Goal: Book appointment/travel/reservation

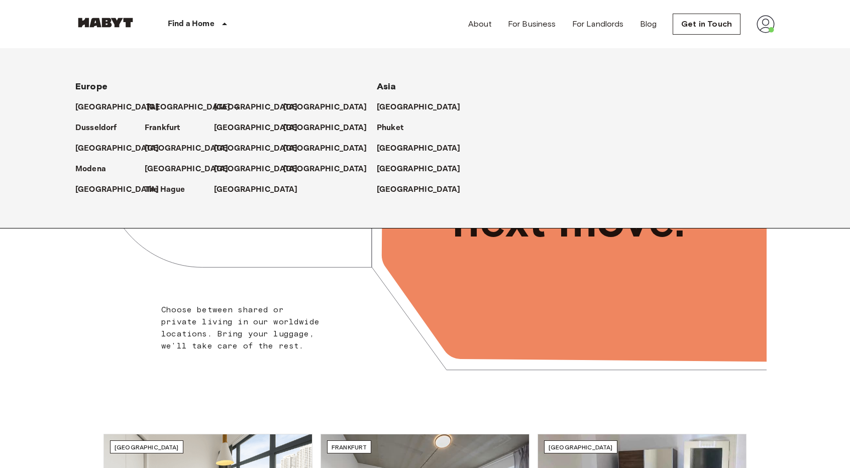
click at [152, 107] on p "[GEOGRAPHIC_DATA]" at bounding box center [189, 107] width 84 height 12
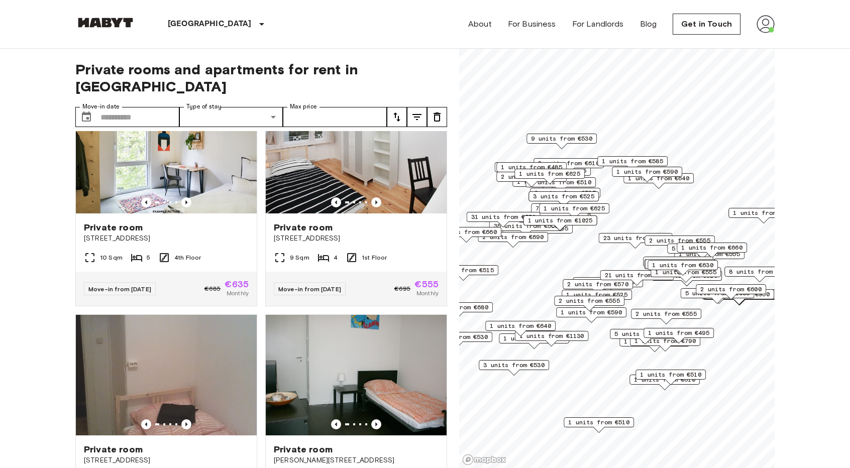
scroll to position [1156, 0]
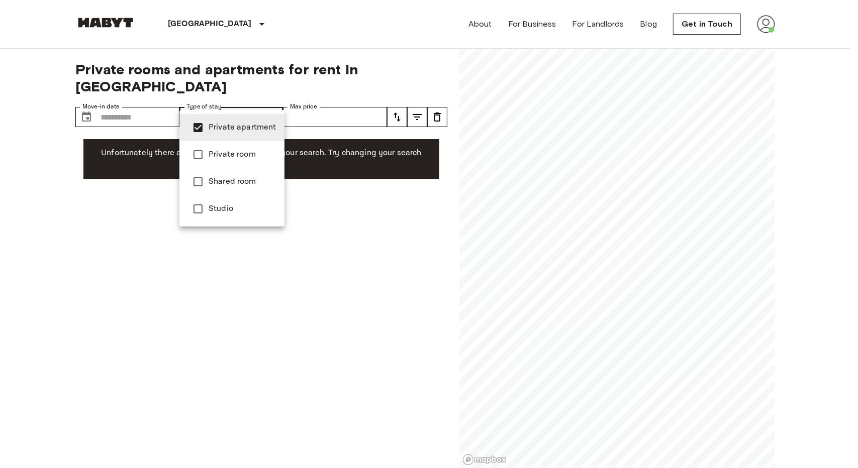
click at [217, 203] on span "Studio" at bounding box center [243, 209] width 68 height 12
type input "**********"
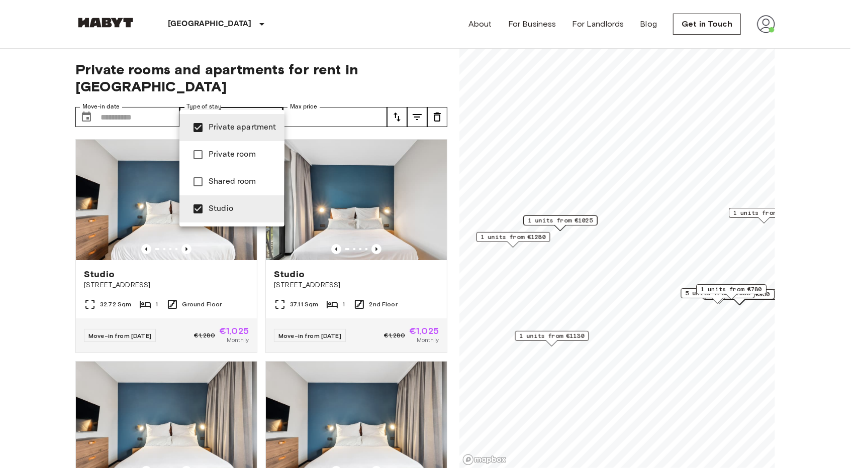
click at [43, 119] on div at bounding box center [429, 234] width 858 height 468
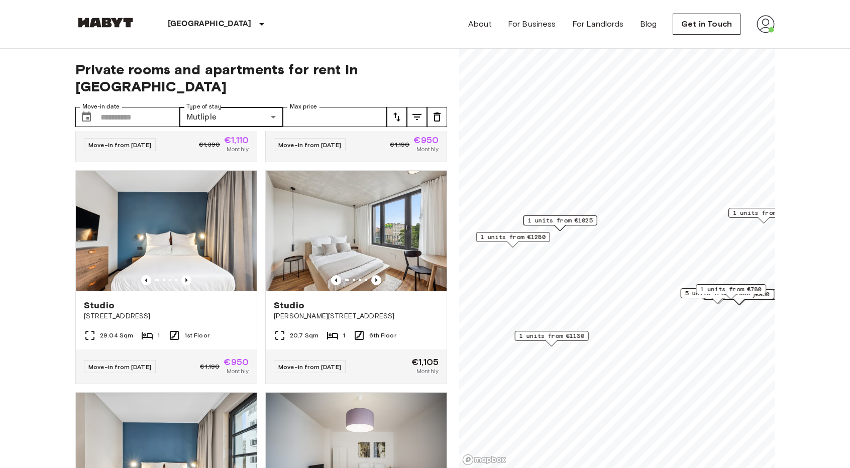
scroll to position [1547, 0]
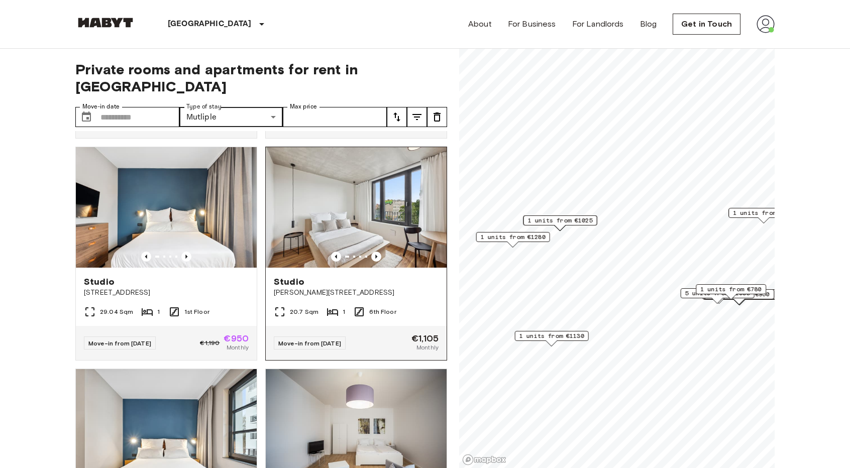
click at [381, 253] on img at bounding box center [356, 207] width 181 height 121
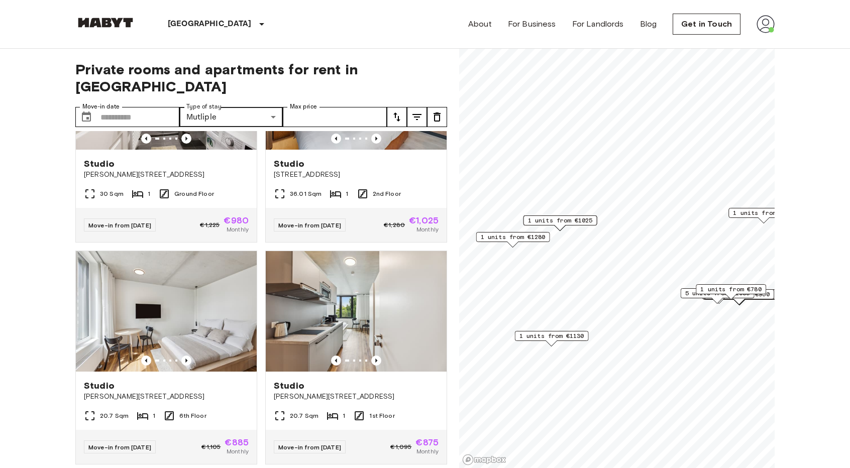
scroll to position [4983, 0]
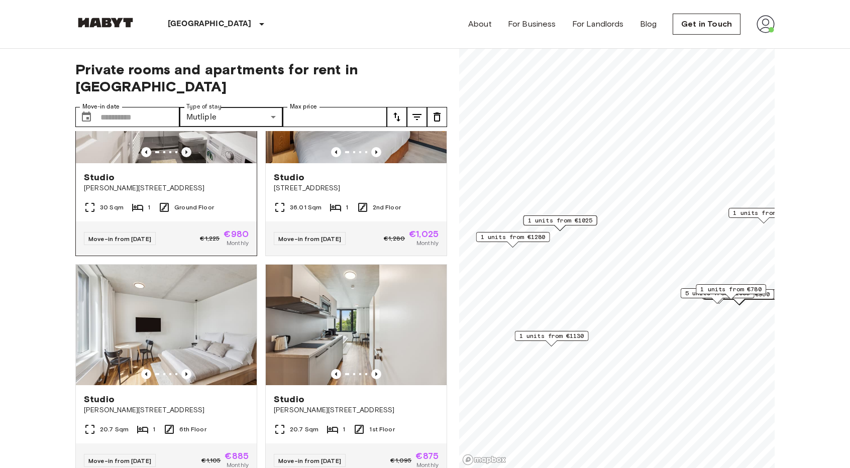
click at [187, 157] on icon "Previous image" at bounding box center [186, 152] width 10 height 10
click at [186, 157] on icon "Previous image" at bounding box center [186, 152] width 10 height 10
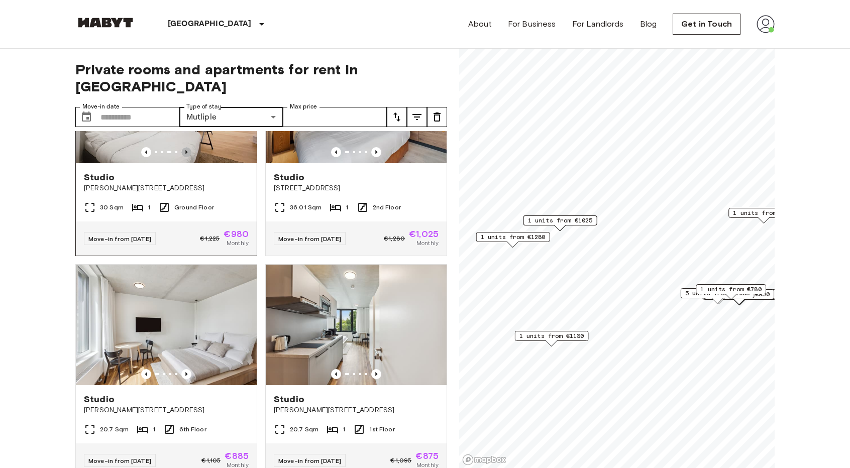
click at [186, 157] on icon "Previous image" at bounding box center [186, 152] width 10 height 10
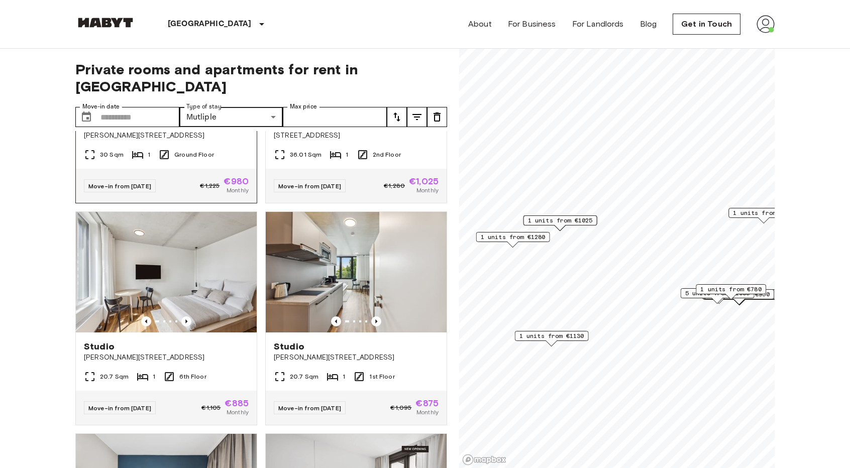
scroll to position [5033, 0]
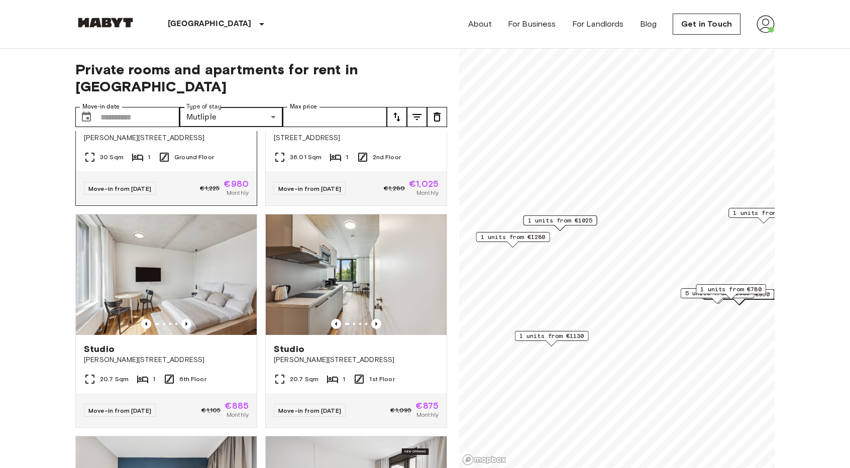
click at [208, 113] on img at bounding box center [166, 52] width 181 height 121
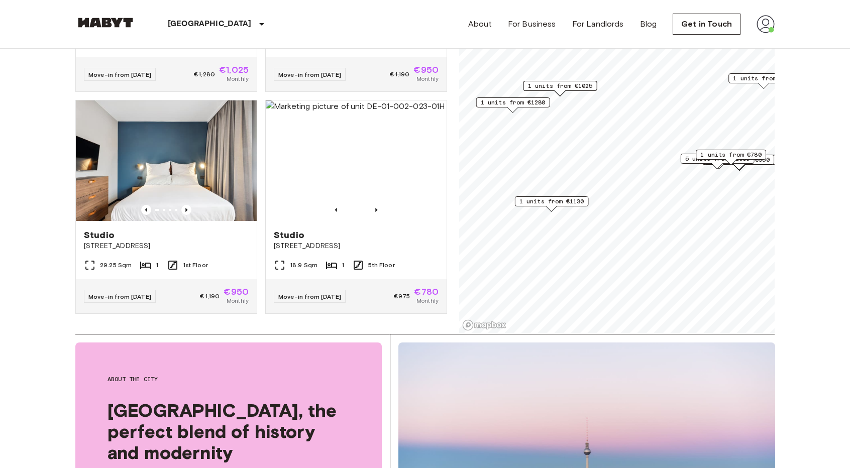
scroll to position [151, 0]
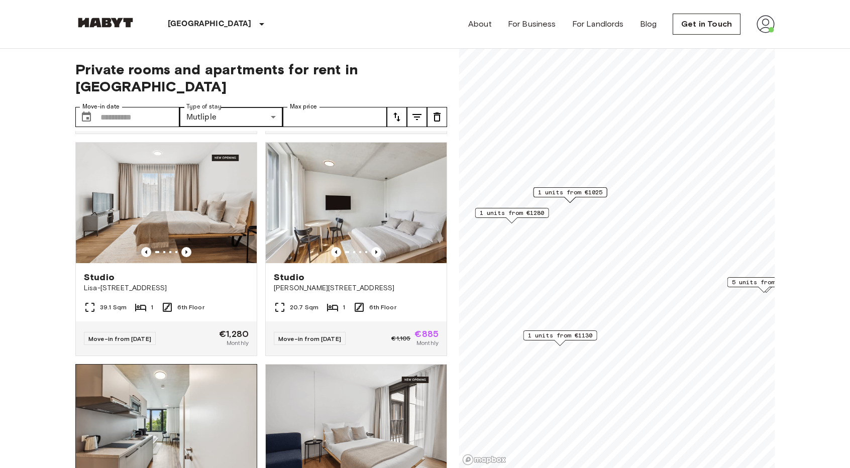
scroll to position [1367, 0]
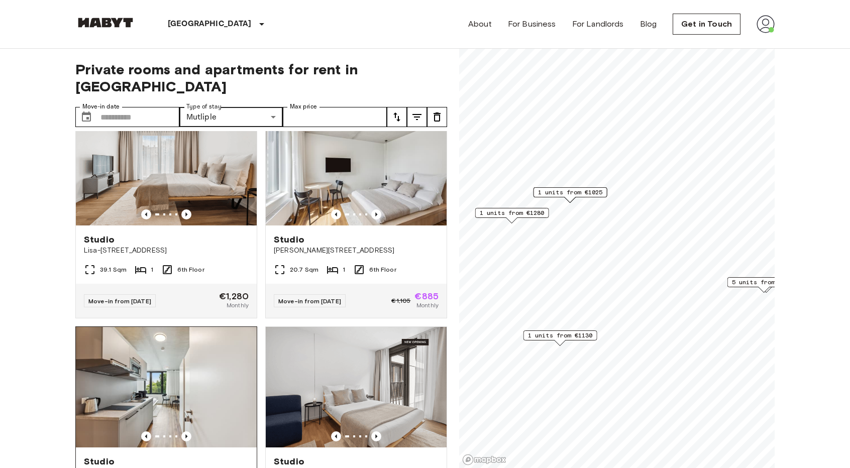
click at [179, 396] on img at bounding box center [166, 387] width 181 height 121
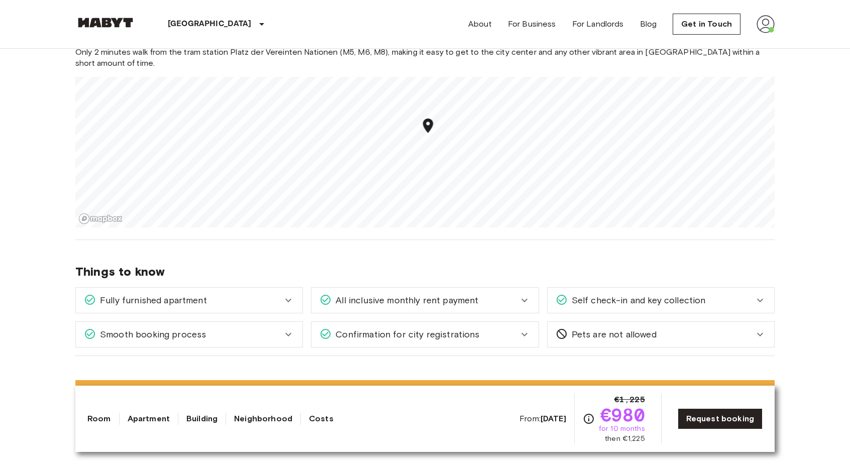
scroll to position [603, 0]
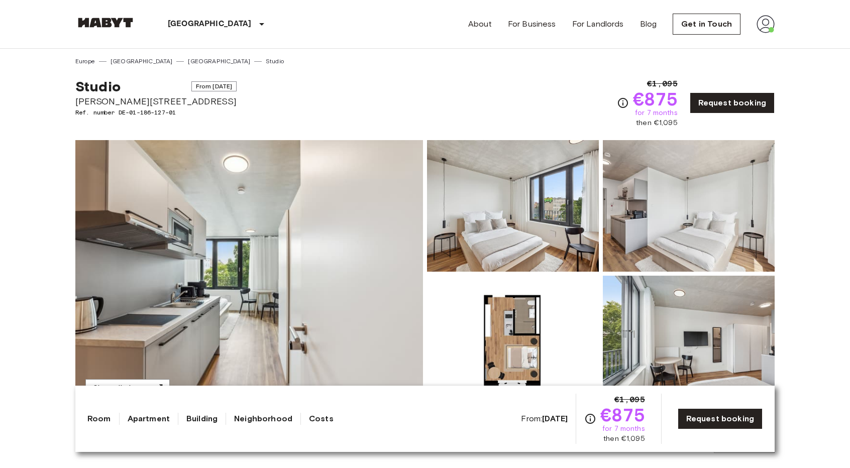
click at [627, 106] on icon "Check cost overview for full price breakdown. Please note that discounts apply …" at bounding box center [623, 103] width 12 height 12
click at [628, 102] on icon "Check cost overview for full price breakdown. Please note that discounts apply …" at bounding box center [623, 103] width 10 height 10
click at [727, 97] on link "Request booking" at bounding box center [732, 102] width 85 height 21
click at [637, 238] on img at bounding box center [689, 206] width 172 height 132
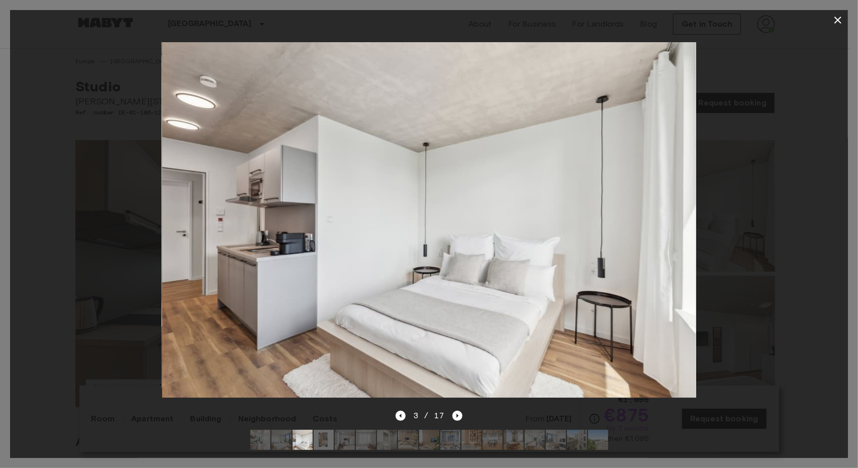
click at [684, 213] on img at bounding box center [429, 220] width 534 height 356
click at [455, 411] on icon "Next image" at bounding box center [457, 416] width 10 height 10
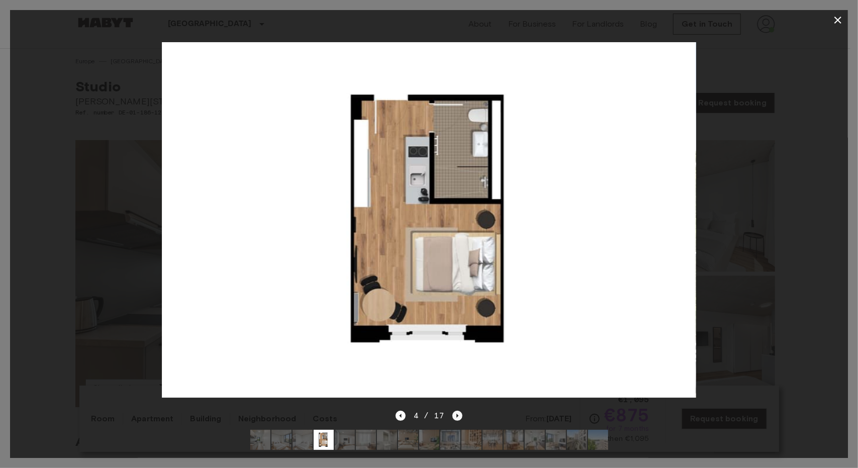
click at [455, 411] on icon "Next image" at bounding box center [457, 416] width 10 height 10
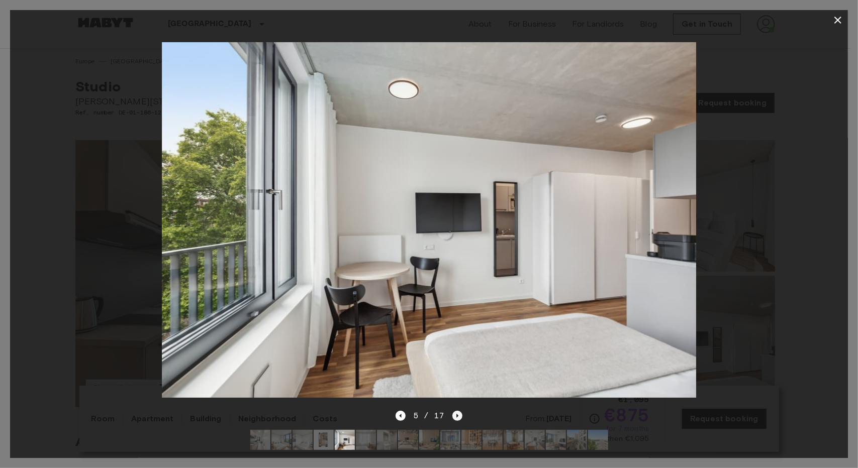
click at [455, 411] on icon "Next image" at bounding box center [457, 416] width 10 height 10
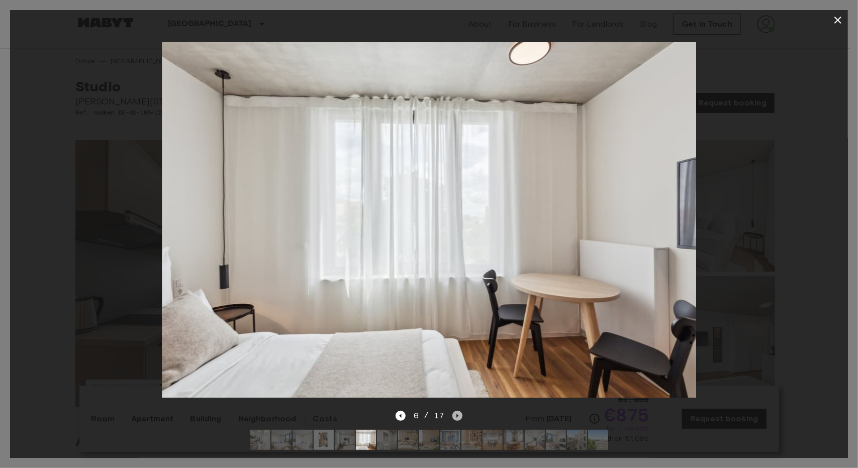
click at [455, 411] on icon "Next image" at bounding box center [457, 416] width 10 height 10
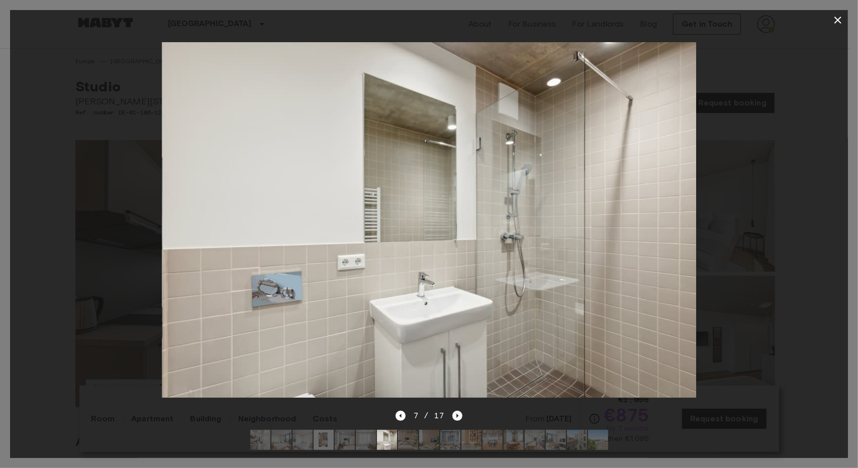
click at [455, 411] on icon "Next image" at bounding box center [457, 416] width 10 height 10
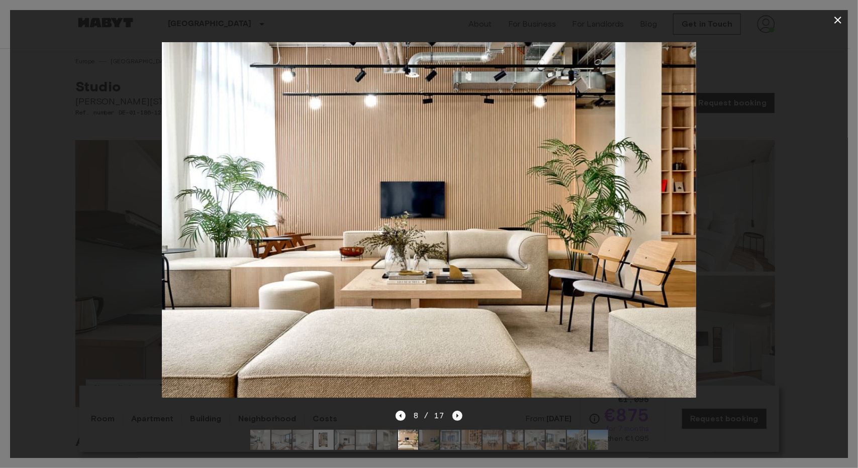
click at [455, 411] on icon "Next image" at bounding box center [457, 416] width 10 height 10
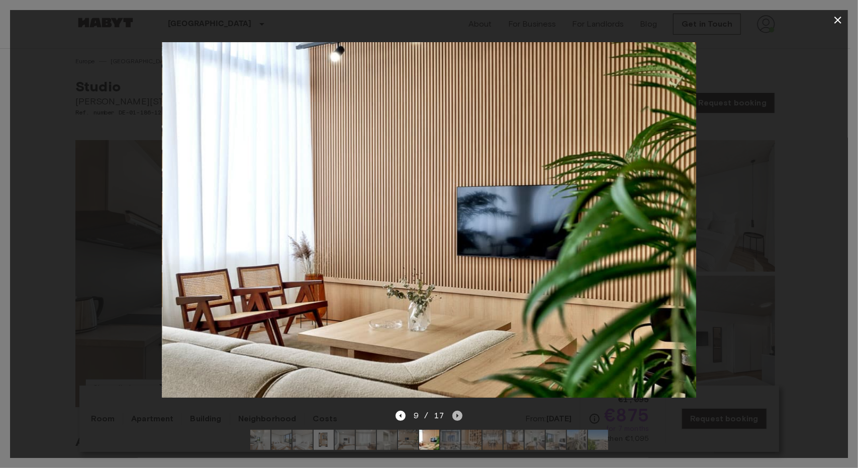
click at [455, 411] on icon "Next image" at bounding box center [457, 416] width 10 height 10
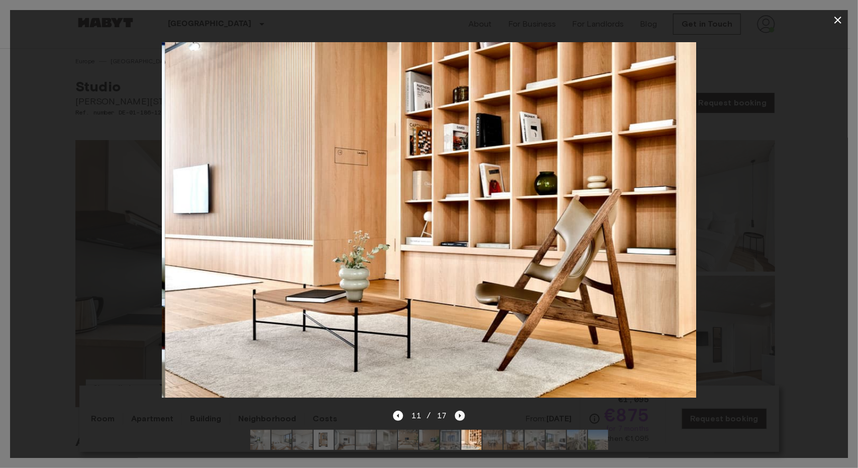
click at [455, 411] on icon "Next image" at bounding box center [460, 416] width 10 height 10
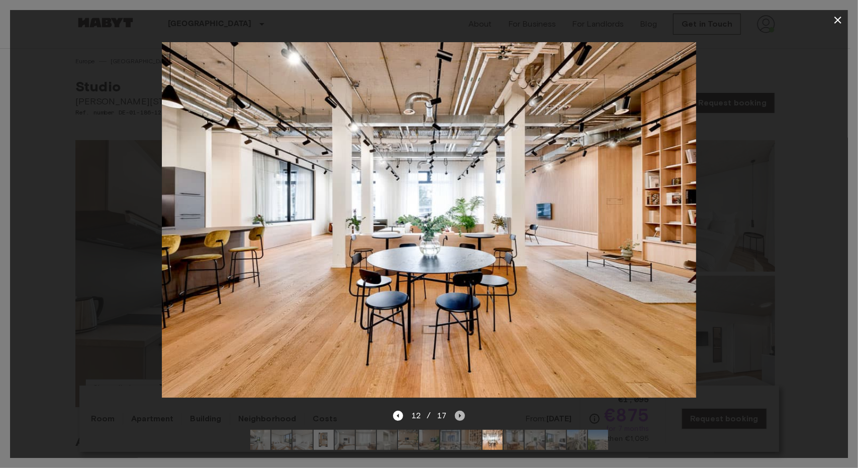
click at [455, 411] on icon "Next image" at bounding box center [460, 416] width 10 height 10
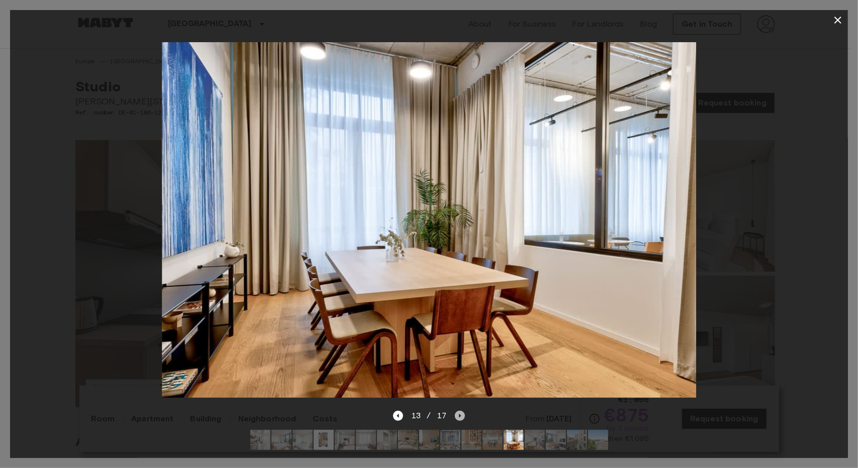
click at [455, 411] on icon "Next image" at bounding box center [460, 416] width 10 height 10
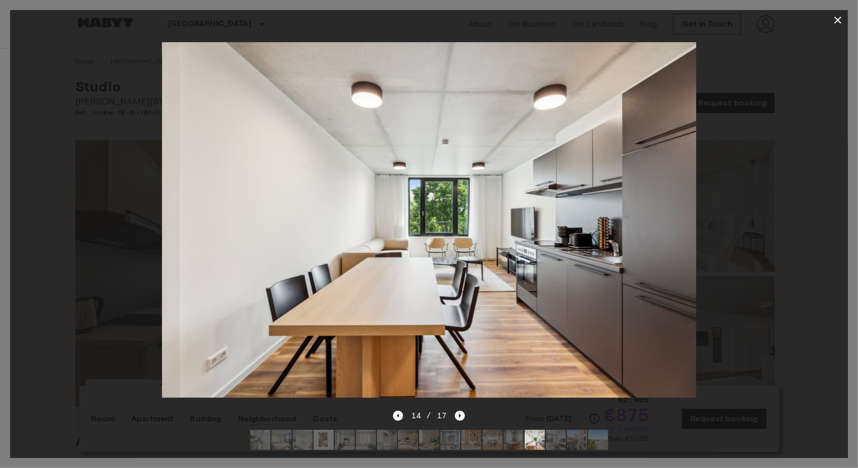
click at [455, 411] on icon "Next image" at bounding box center [460, 416] width 10 height 10
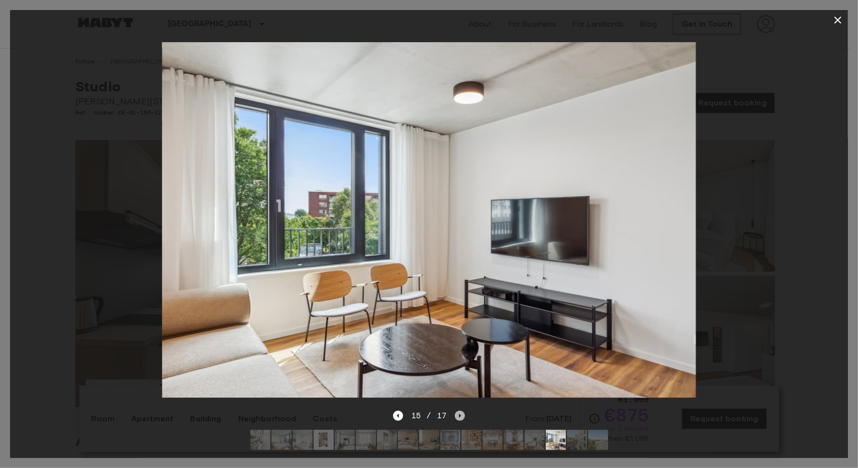
click at [455, 411] on icon "Next image" at bounding box center [460, 416] width 10 height 10
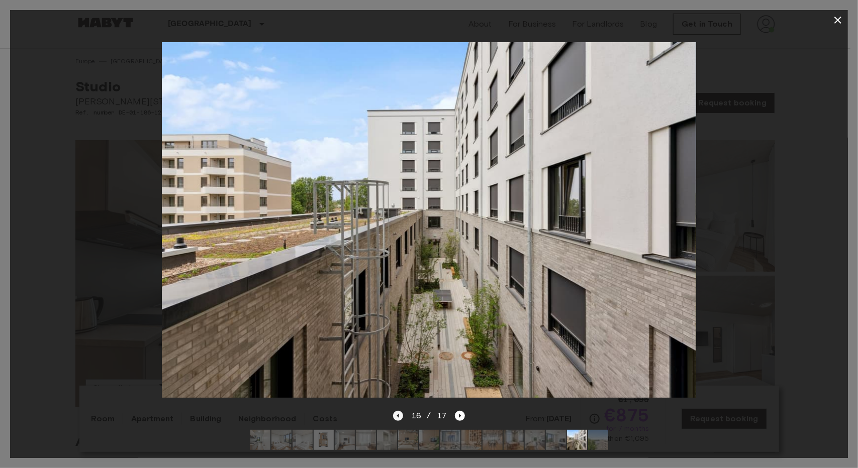
click at [401, 411] on icon "Previous image" at bounding box center [398, 416] width 10 height 10
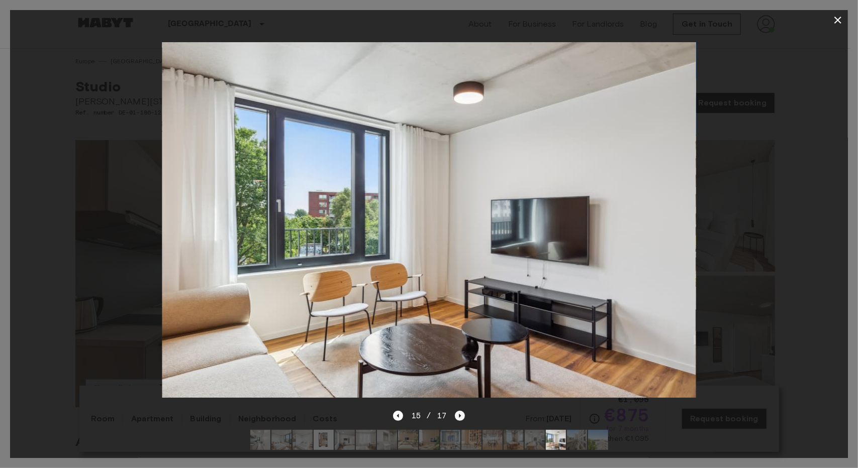
click at [455, 411] on icon "Next image" at bounding box center [460, 416] width 10 height 10
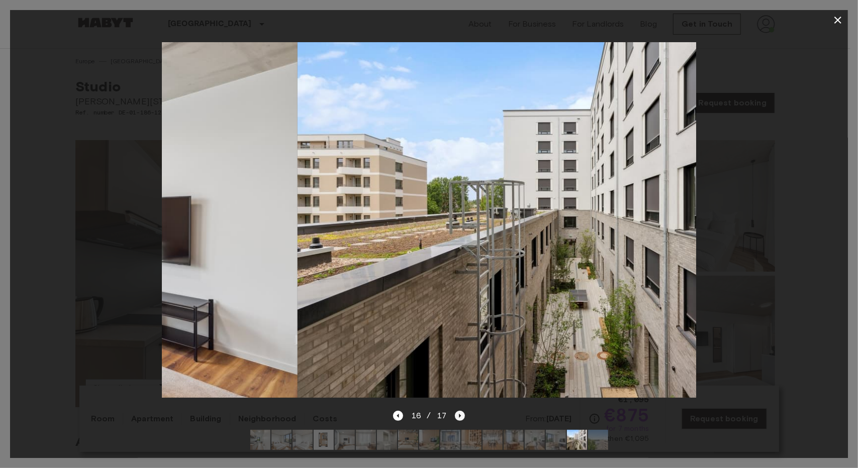
click at [455, 411] on icon "Next image" at bounding box center [460, 416] width 10 height 10
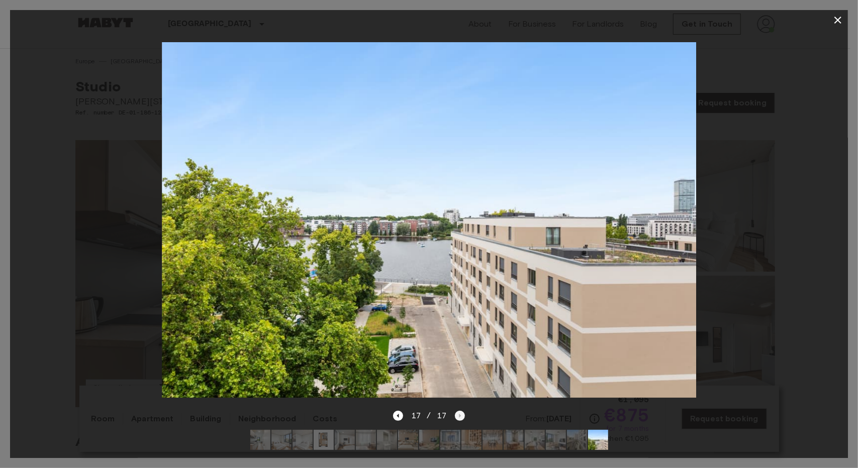
click at [455, 410] on div "17 / 17" at bounding box center [429, 416] width 72 height 12
click at [396, 411] on icon "Previous image" at bounding box center [398, 416] width 10 height 10
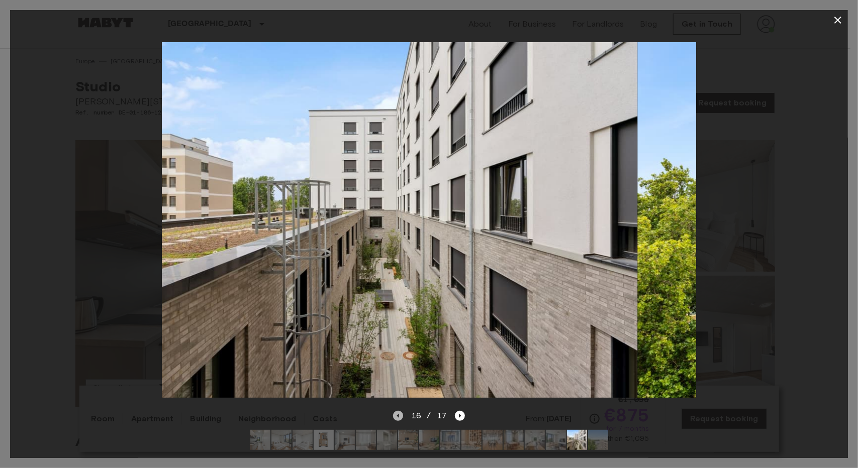
click at [396, 411] on icon "Previous image" at bounding box center [398, 416] width 10 height 10
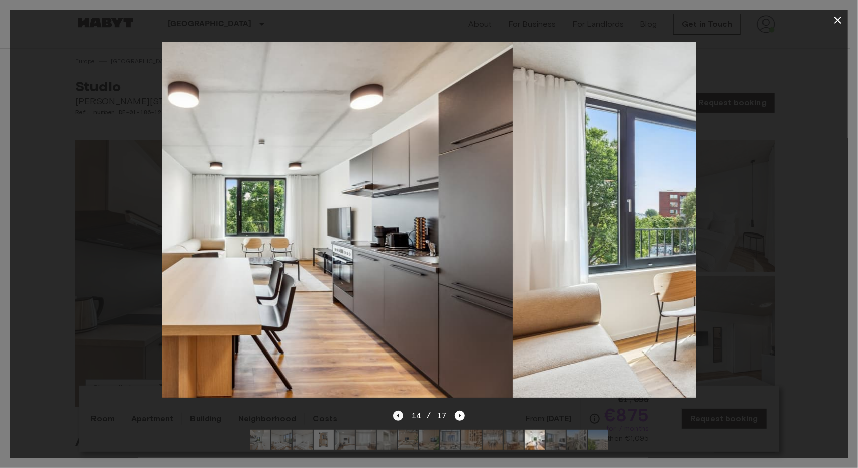
click at [396, 411] on icon "Previous image" at bounding box center [398, 416] width 10 height 10
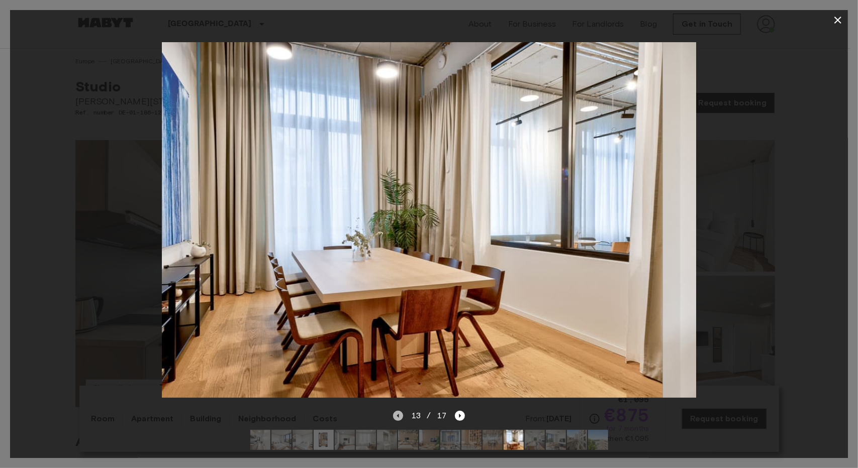
click at [396, 411] on icon "Previous image" at bounding box center [398, 416] width 10 height 10
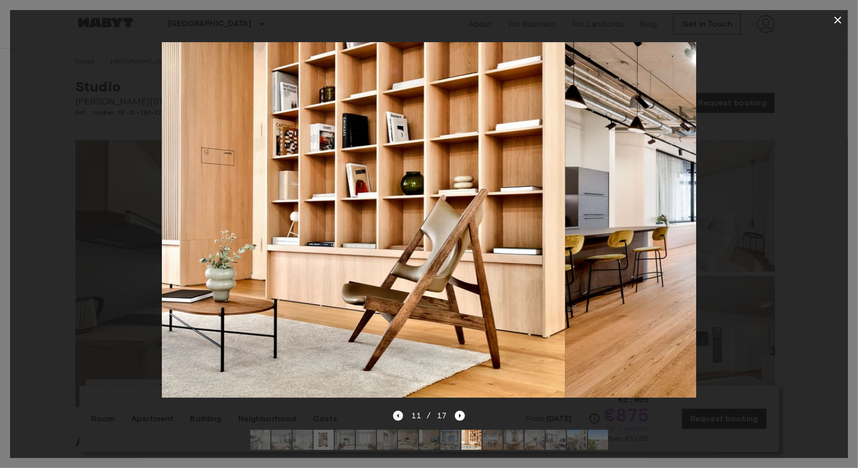
click at [396, 411] on icon "Previous image" at bounding box center [398, 416] width 10 height 10
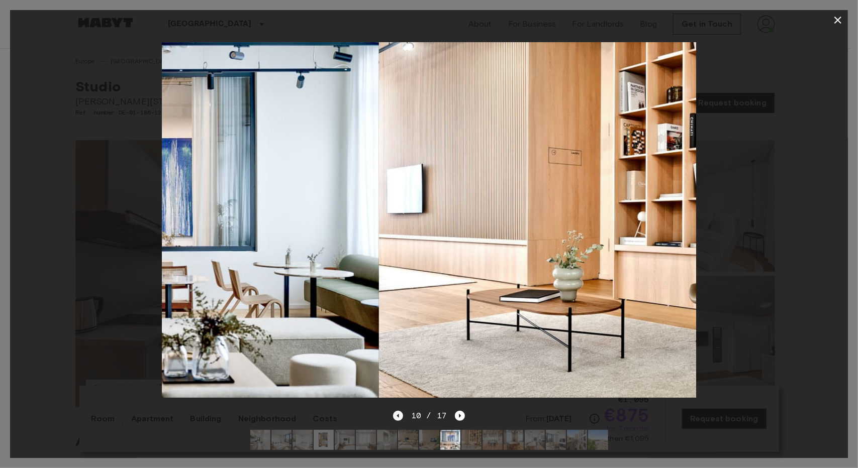
click at [396, 411] on icon "Previous image" at bounding box center [398, 416] width 10 height 10
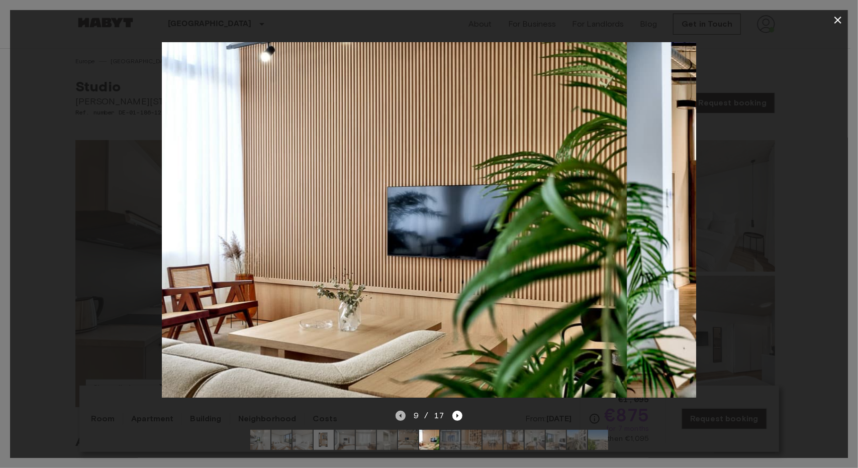
click at [396, 411] on icon "Previous image" at bounding box center [400, 416] width 10 height 10
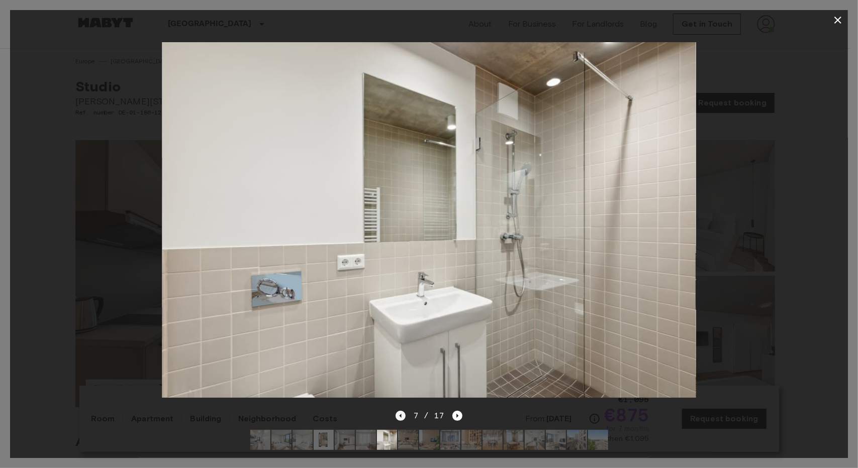
click at [396, 411] on icon "Previous image" at bounding box center [400, 416] width 10 height 10
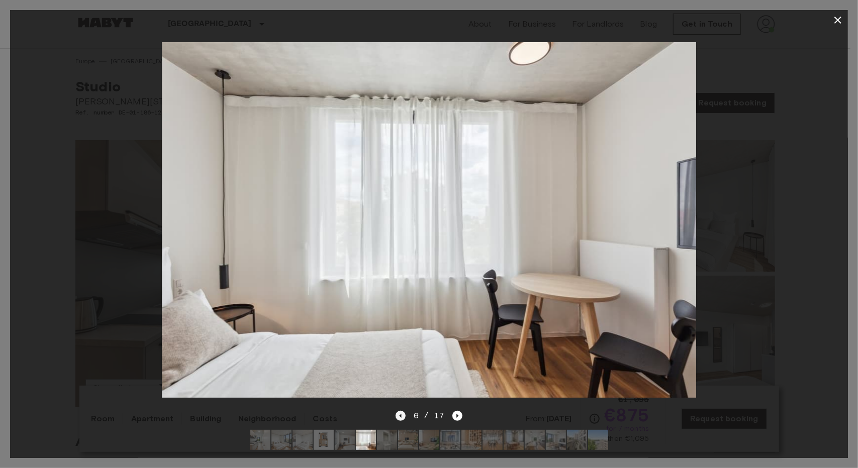
click at [396, 411] on icon "Previous image" at bounding box center [400, 416] width 10 height 10
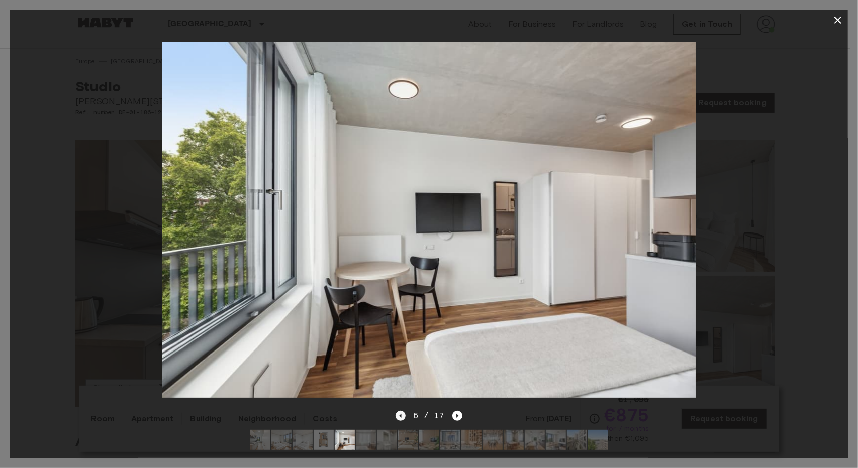
click at [396, 411] on icon "Previous image" at bounding box center [400, 416] width 10 height 10
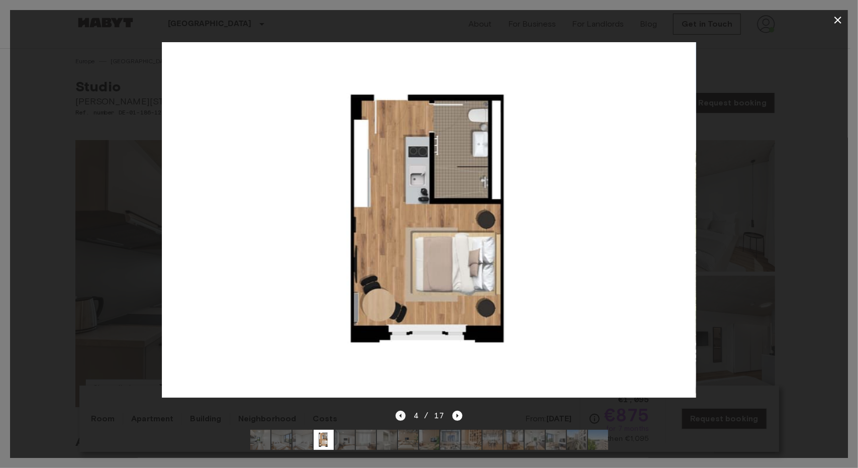
click at [396, 411] on icon "Previous image" at bounding box center [400, 416] width 10 height 10
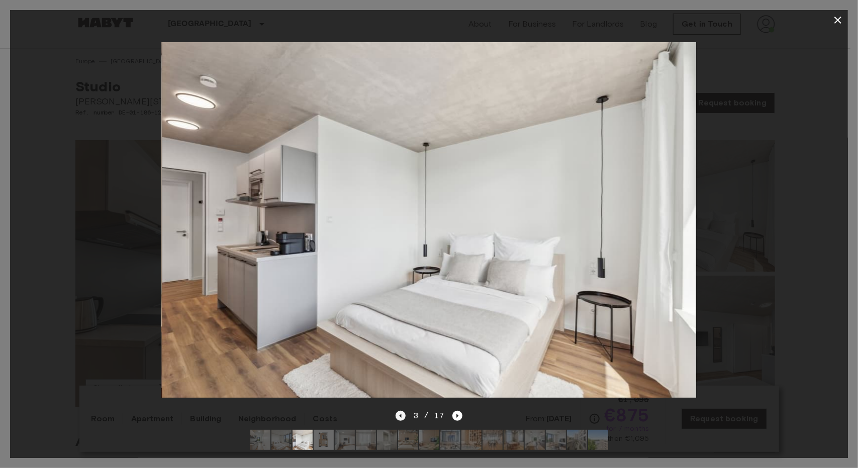
click at [396, 411] on icon "Previous image" at bounding box center [400, 416] width 10 height 10
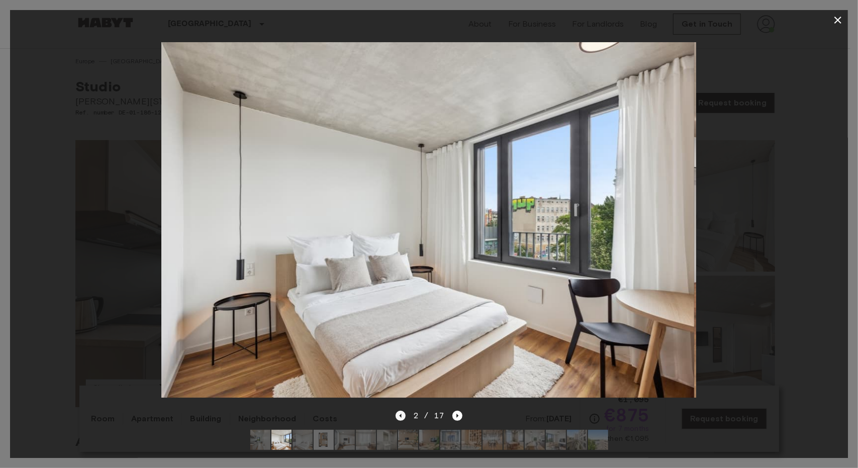
click at [396, 411] on icon "Previous image" at bounding box center [400, 416] width 10 height 10
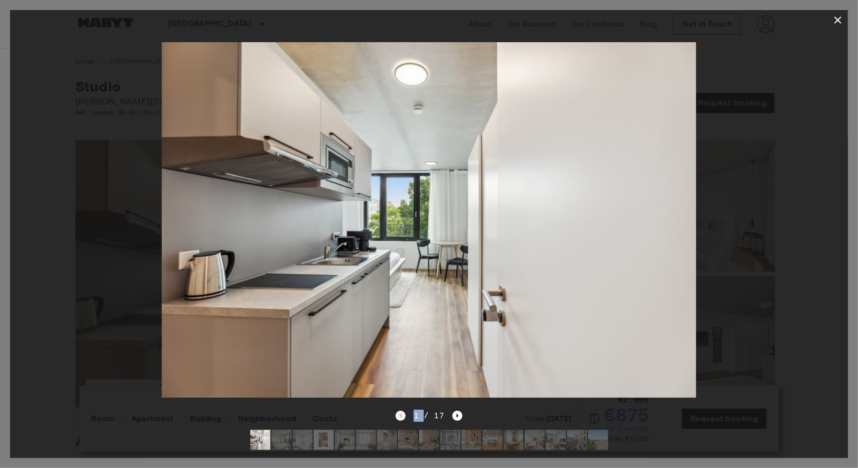
click at [396, 410] on div "1 / 17" at bounding box center [428, 416] width 67 height 12
click at [837, 18] on icon "button" at bounding box center [838, 20] width 12 height 12
